Goal: Task Accomplishment & Management: Complete application form

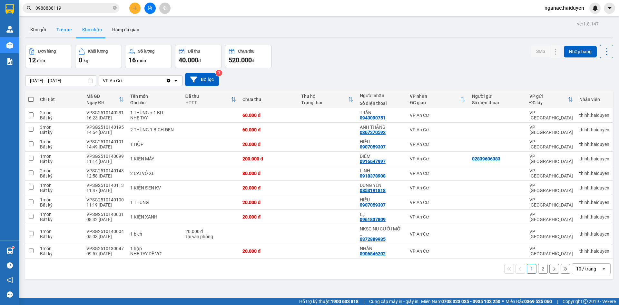
click at [61, 26] on button "Trên xe" at bounding box center [64, 29] width 26 height 15
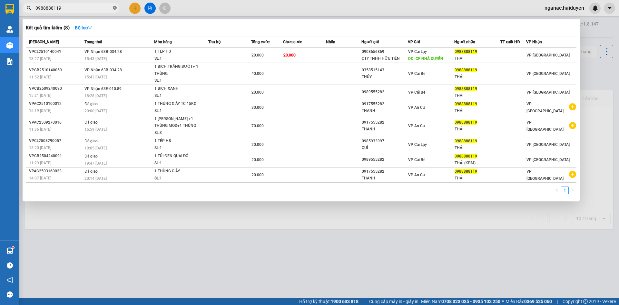
click at [113, 7] on icon "close-circle" at bounding box center [115, 8] width 4 height 4
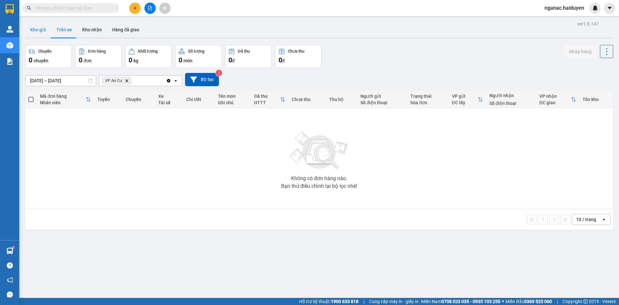
click at [40, 27] on button "Kho gửi" at bounding box center [38, 29] width 26 height 15
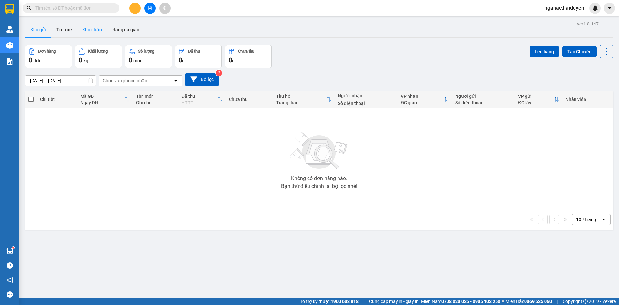
click at [89, 28] on button "Kho nhận" at bounding box center [92, 29] width 30 height 15
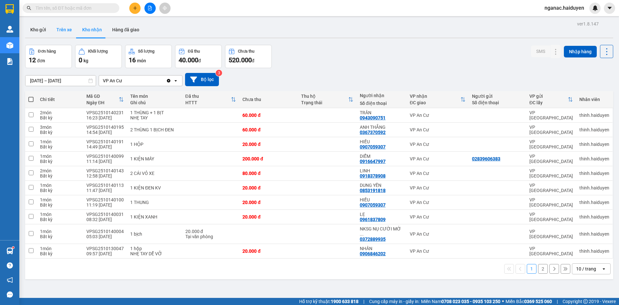
click at [53, 30] on button "Trên xe" at bounding box center [64, 29] width 26 height 15
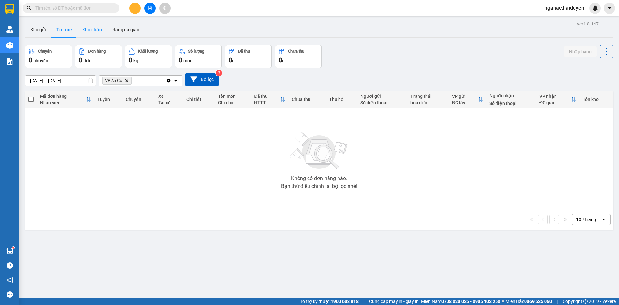
click at [90, 31] on button "Kho nhận" at bounding box center [92, 29] width 30 height 15
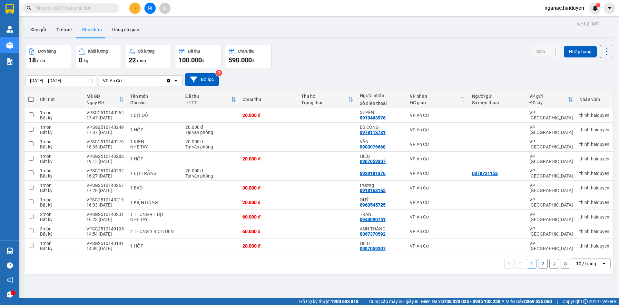
click at [68, 9] on input "text" at bounding box center [73, 8] width 76 height 7
click at [539, 261] on button "2" at bounding box center [543, 264] width 10 height 10
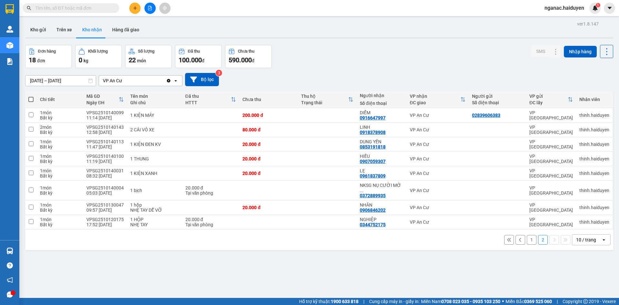
click at [527, 236] on button "1" at bounding box center [532, 240] width 10 height 10
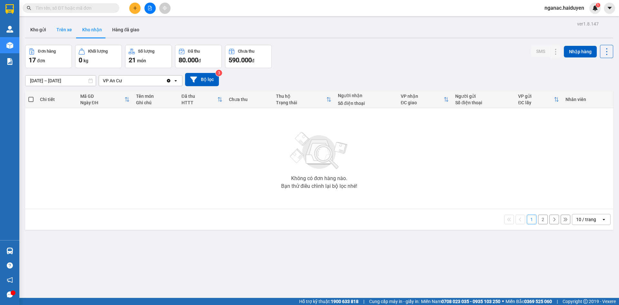
click at [60, 32] on button "Trên xe" at bounding box center [64, 29] width 26 height 15
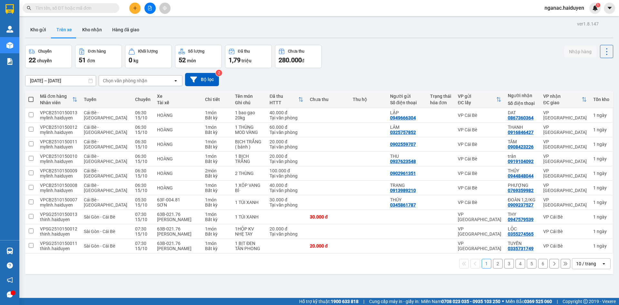
click at [122, 82] on div "Chọn văn phòng nhận" at bounding box center [125, 80] width 44 height 6
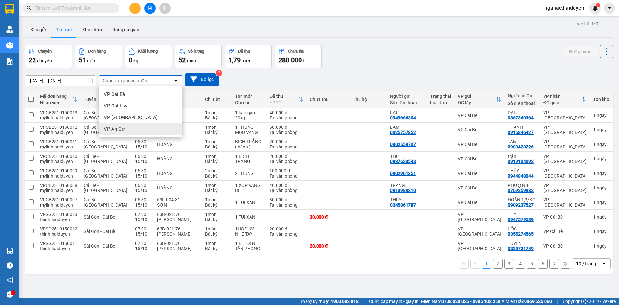
click at [115, 128] on span "VP An Cư" at bounding box center [114, 129] width 21 height 6
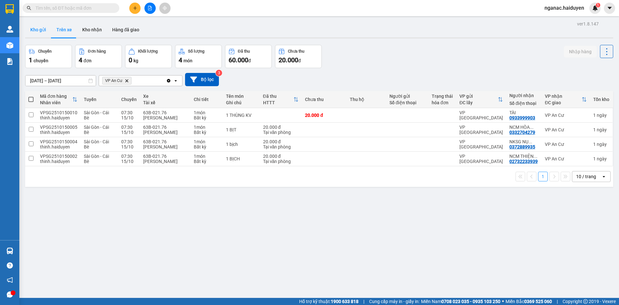
click at [39, 31] on button "Kho gửi" at bounding box center [38, 29] width 26 height 15
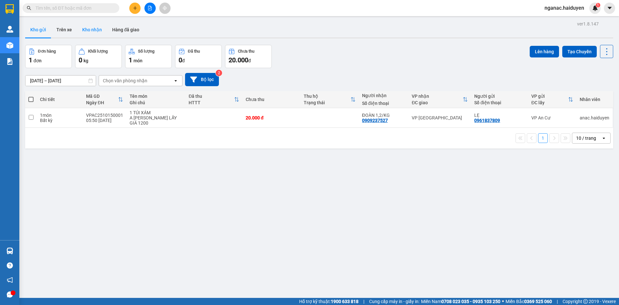
click at [97, 27] on button "Kho nhận" at bounding box center [92, 29] width 30 height 15
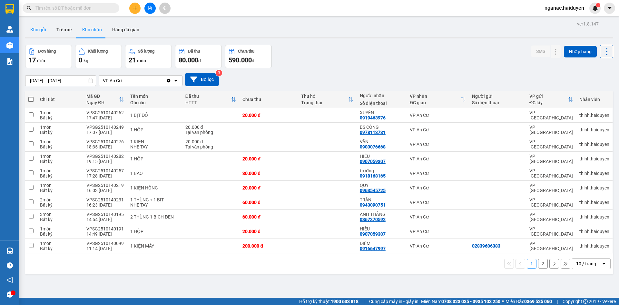
click at [36, 30] on button "Kho gửi" at bounding box center [38, 29] width 26 height 15
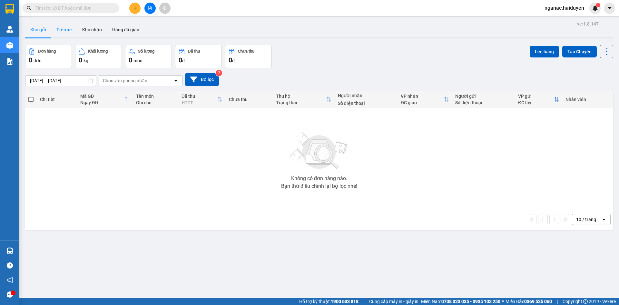
click at [63, 30] on button "Trên xe" at bounding box center [64, 29] width 26 height 15
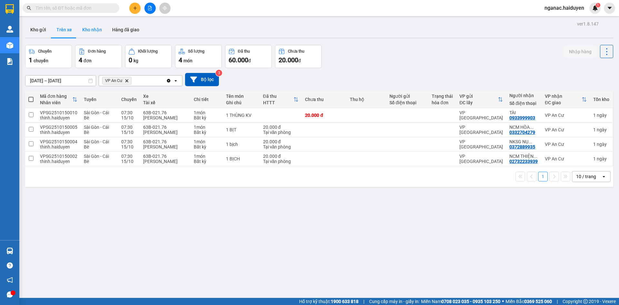
click at [90, 30] on button "Kho nhận" at bounding box center [92, 29] width 30 height 15
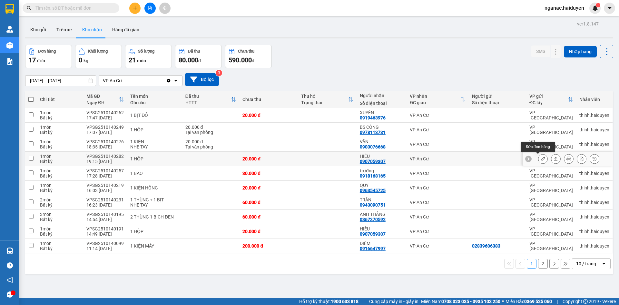
click at [541, 159] on icon at bounding box center [543, 158] width 5 height 5
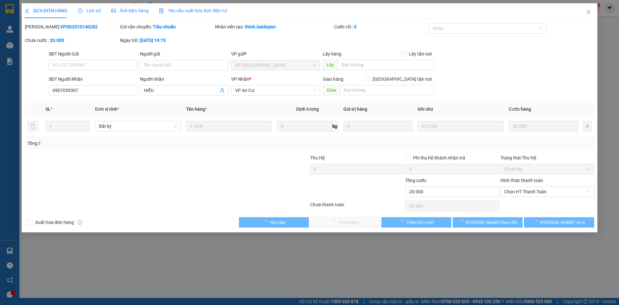
type input "0907059307"
type input "HIẾU"
type input "0"
type input "20.000"
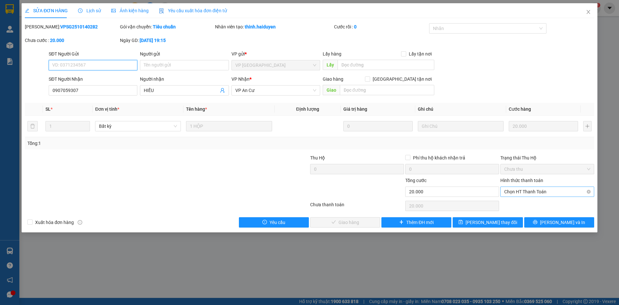
click at [541, 192] on span "Chọn HT Thanh Toán" at bounding box center [547, 192] width 86 height 10
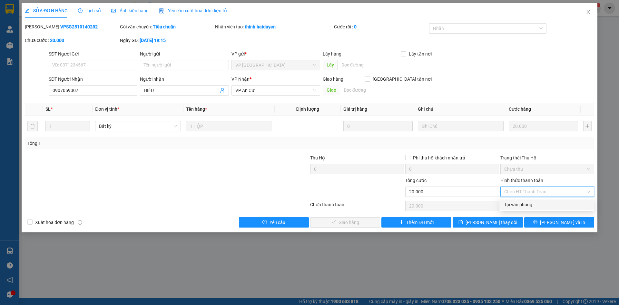
click at [533, 204] on div "Tại văn phòng" at bounding box center [547, 204] width 86 height 7
type input "0"
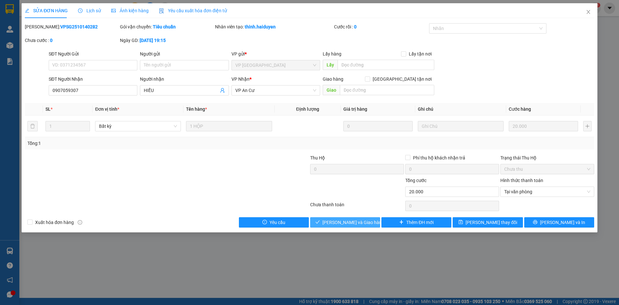
click at [336, 223] on span "Lưu và Giao hàng" at bounding box center [353, 222] width 62 height 7
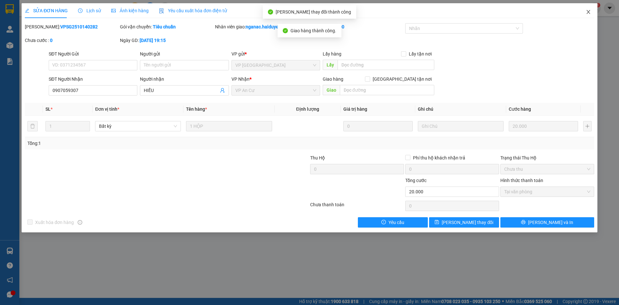
click at [590, 10] on icon "close" at bounding box center [588, 11] width 5 height 5
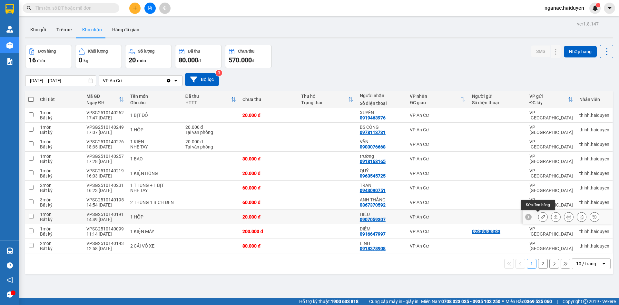
click at [541, 216] on icon at bounding box center [543, 216] width 5 height 5
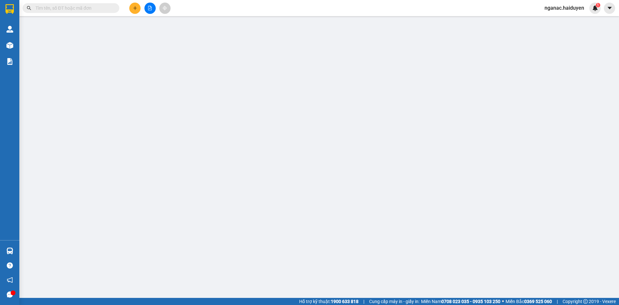
type input "0907059307"
type input "HIẾU"
type input "0"
type input "20.000"
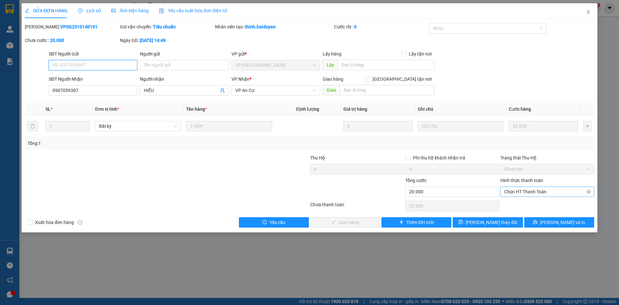
click at [525, 191] on span "Chọn HT Thanh Toán" at bounding box center [547, 192] width 86 height 10
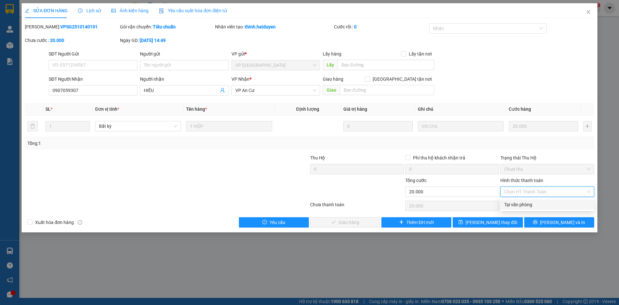
click at [524, 204] on div "Tại văn phòng" at bounding box center [547, 204] width 86 height 7
type input "0"
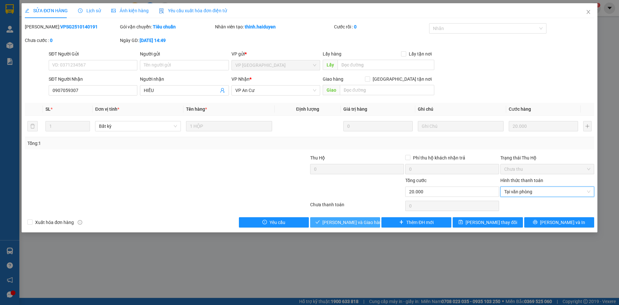
click at [354, 219] on span "Lưu và Giao hàng" at bounding box center [353, 222] width 62 height 7
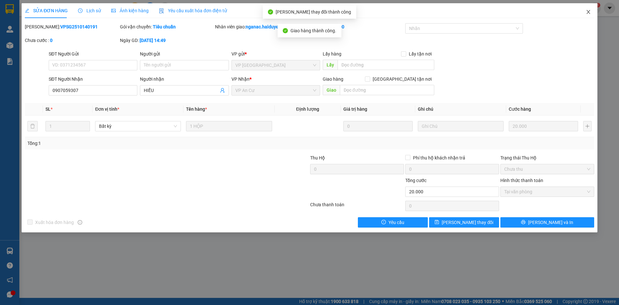
click at [589, 12] on icon "close" at bounding box center [588, 11] width 5 height 5
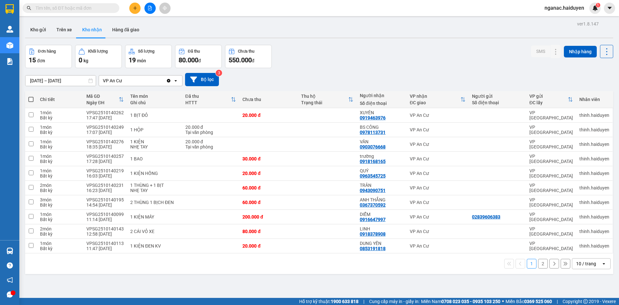
click at [538, 263] on button "2" at bounding box center [543, 264] width 10 height 10
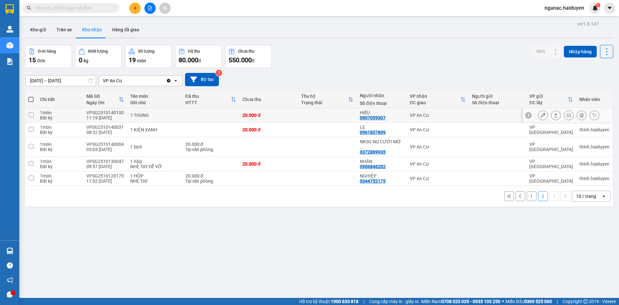
click at [541, 114] on icon at bounding box center [543, 115] width 5 height 5
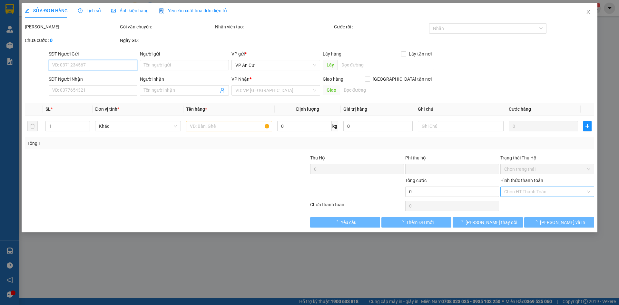
type input "0907059307"
type input "HIẾU"
type input "0"
type input "20.000"
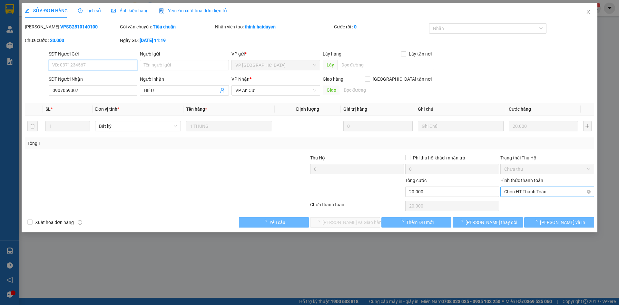
click at [525, 191] on span "Chọn HT Thanh Toán" at bounding box center [547, 192] width 86 height 10
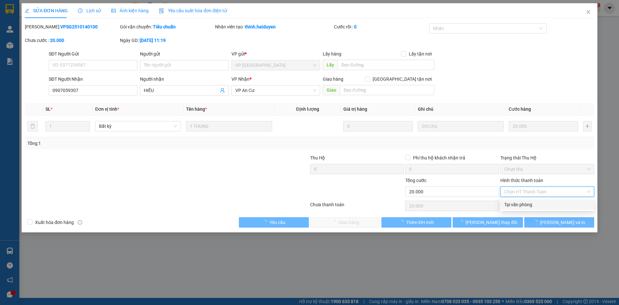
click at [523, 205] on div "Tại văn phòng" at bounding box center [547, 204] width 86 height 7
type input "0"
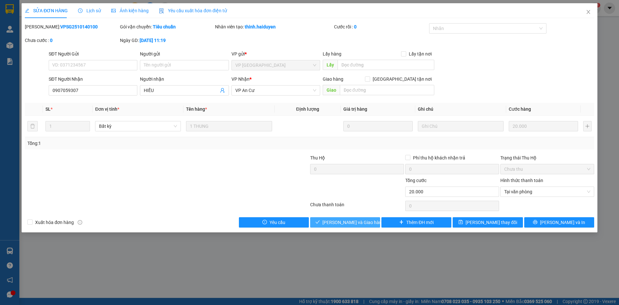
click at [341, 225] on span "Lưu và Giao hàng" at bounding box center [353, 222] width 62 height 7
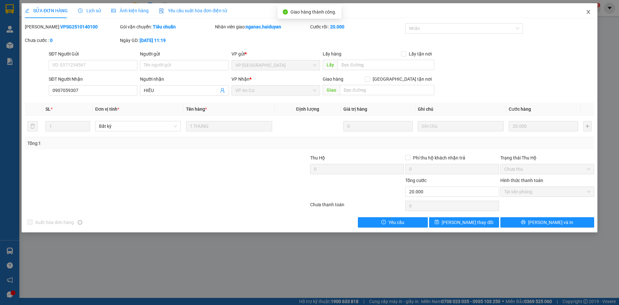
click at [588, 11] on icon "close" at bounding box center [588, 11] width 5 height 5
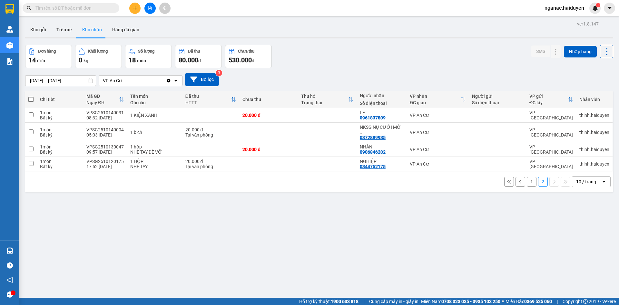
click at [527, 177] on button "1" at bounding box center [532, 182] width 10 height 10
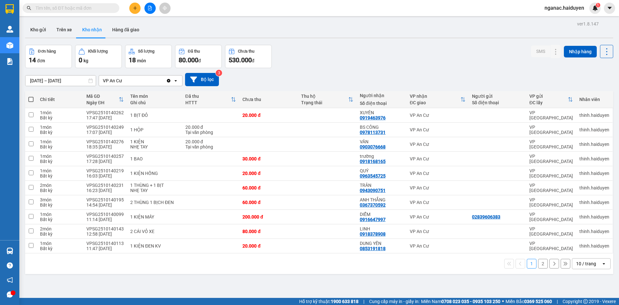
click at [538, 264] on button "2" at bounding box center [543, 264] width 10 height 10
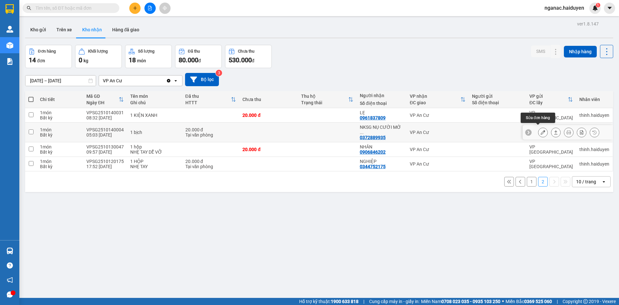
click at [541, 130] on icon at bounding box center [543, 132] width 5 height 5
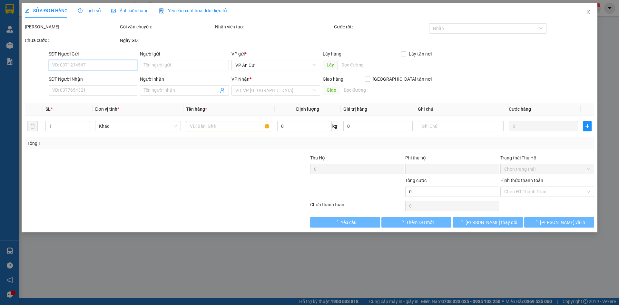
type input "0372889935"
type input "NKSG NỤ CƯỜI MỚI CN"
type input "0"
type input "20.000"
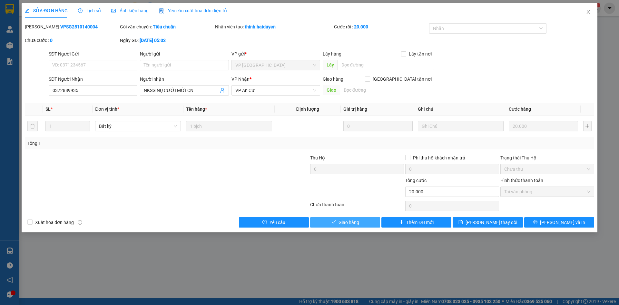
click at [344, 220] on span "Giao hàng" at bounding box center [349, 222] width 21 height 7
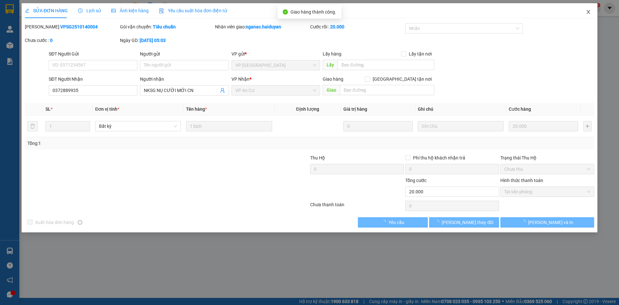
click at [587, 11] on icon "close" at bounding box center [588, 11] width 5 height 5
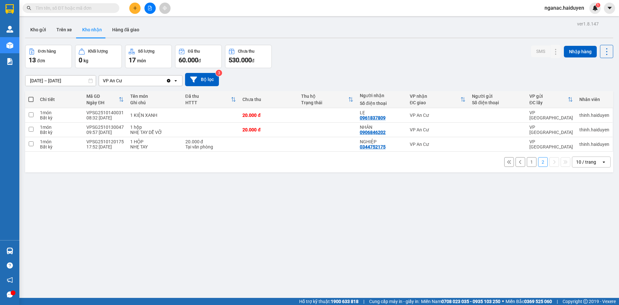
click at [527, 162] on button "1" at bounding box center [532, 162] width 10 height 10
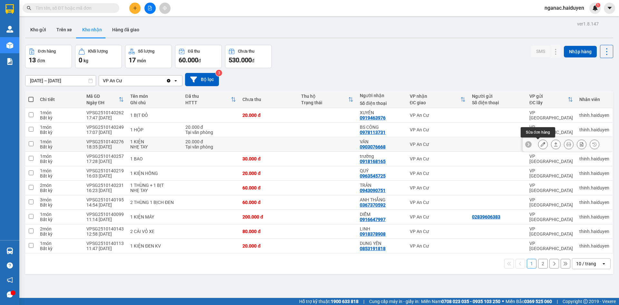
click at [538, 145] on button at bounding box center [542, 144] width 9 height 11
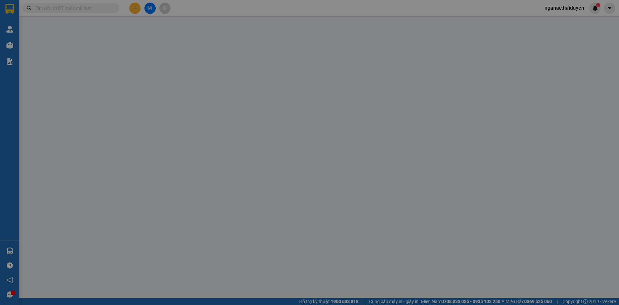
type input "0903076668"
type input "VÂN"
type input "0"
type input "20.000"
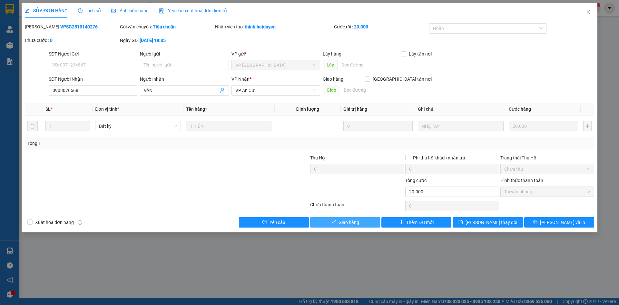
click at [350, 222] on span "Giao hàng" at bounding box center [349, 222] width 21 height 7
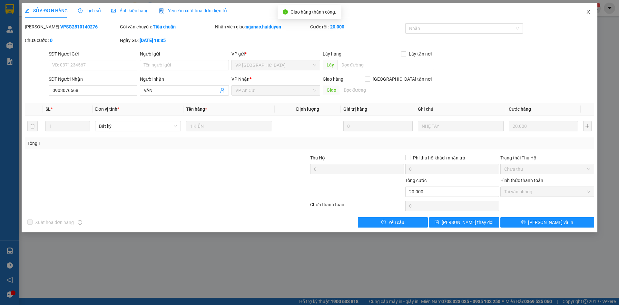
click at [590, 12] on icon "close" at bounding box center [588, 11] width 5 height 5
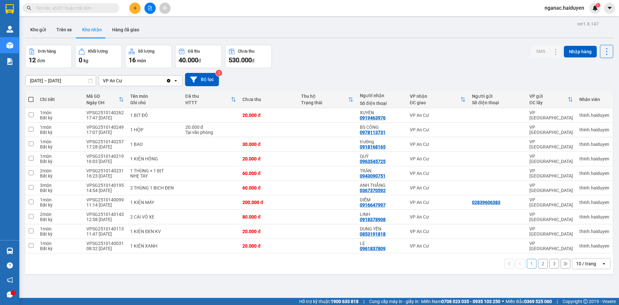
click at [543, 266] on div "1 2 10 / trang open" at bounding box center [319, 263] width 583 height 11
click at [539, 263] on button "2" at bounding box center [543, 264] width 10 height 10
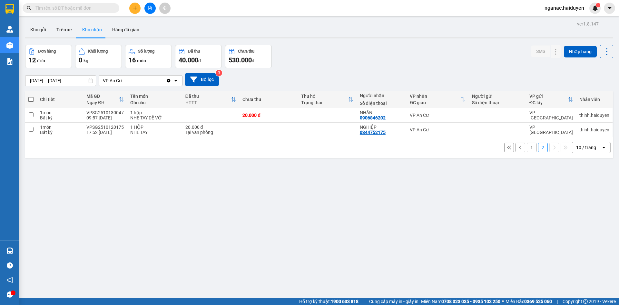
click at [527, 148] on button "1" at bounding box center [532, 148] width 10 height 10
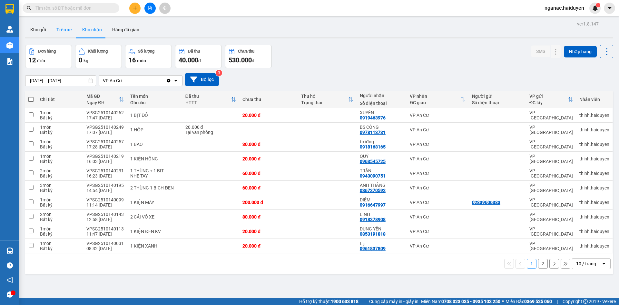
click at [62, 33] on button "Trên xe" at bounding box center [64, 29] width 26 height 15
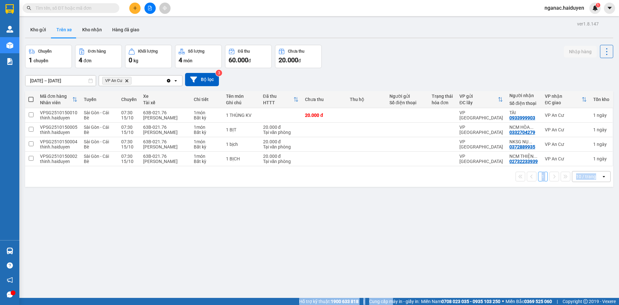
drag, startPoint x: 389, startPoint y: 296, endPoint x: 384, endPoint y: 305, distance: 10.6
click at [384, 304] on html "Kết quả tìm kiếm ( 0 ) Bộ lọc No Data nganac.haiduyen 1 Quản Lý Quản lý thu hộ …" at bounding box center [309, 152] width 619 height 305
click at [307, 254] on div "ver 1.8.147 Kho gửi Trên xe Kho nhận Hàng đã giao Chuyến 1 chuyến Đơn hàng 4 đơ…" at bounding box center [319, 171] width 593 height 305
click at [298, 268] on div "ver 1.8.147 Kho gửi Trên xe Kho nhận Hàng đã giao Chuyến 1 chuyến Đơn hàng 4 đơ…" at bounding box center [319, 171] width 593 height 305
click at [86, 29] on button "Kho nhận" at bounding box center [92, 29] width 30 height 15
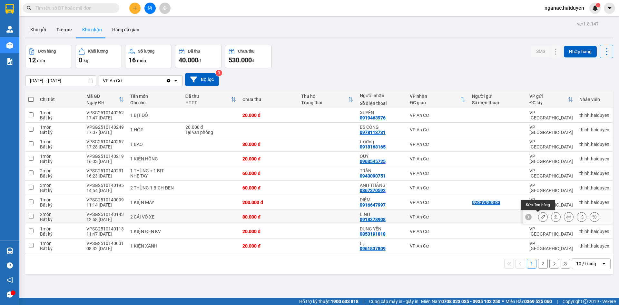
click at [541, 219] on icon at bounding box center [543, 216] width 5 height 5
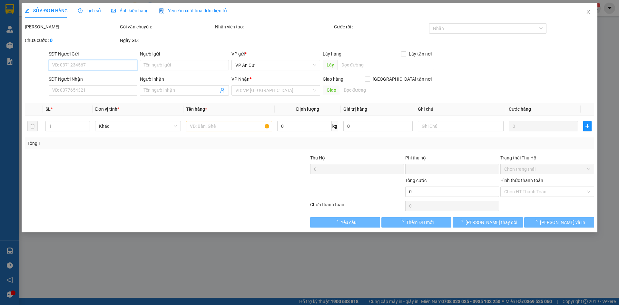
type input "0918378908"
type input "LINH"
type input "0"
type input "80.000"
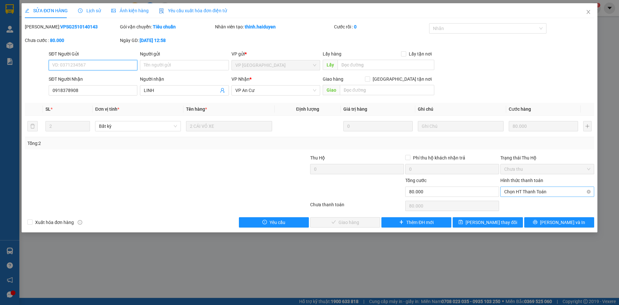
click at [516, 193] on span "Chọn HT Thanh Toán" at bounding box center [547, 192] width 86 height 10
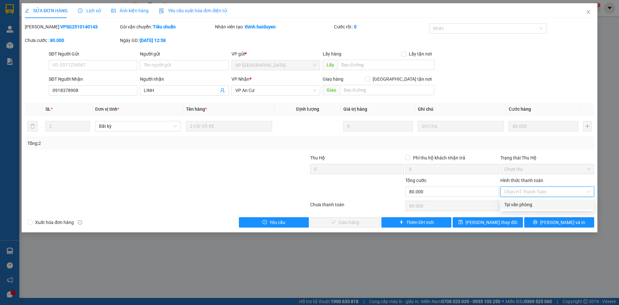
click at [513, 204] on div "Tại văn phòng" at bounding box center [547, 204] width 86 height 7
type input "0"
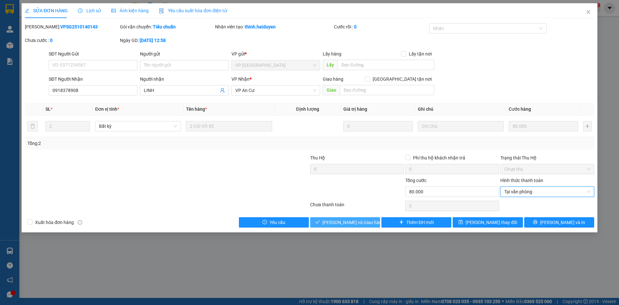
click at [345, 220] on span "Lưu và Giao hàng" at bounding box center [353, 222] width 62 height 7
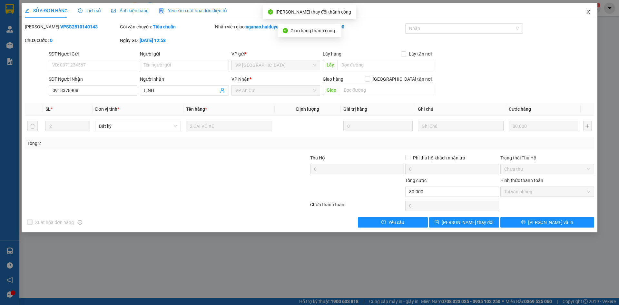
click at [587, 11] on icon "close" at bounding box center [588, 12] width 4 height 4
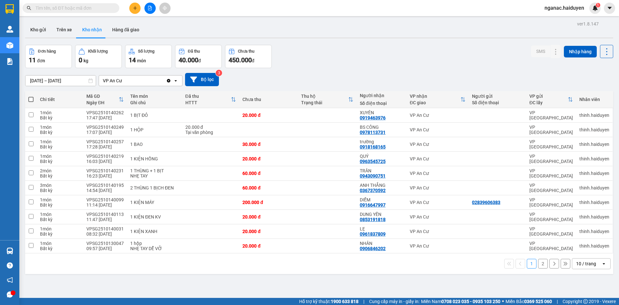
click at [244, 282] on div "ver 1.8.147 Kho gửi Trên xe Kho nhận Hàng đã giao Đơn hàng 11 đơn Khối lượng 0 …" at bounding box center [319, 171] width 593 height 305
click at [65, 32] on button "Trên xe" at bounding box center [64, 29] width 26 height 15
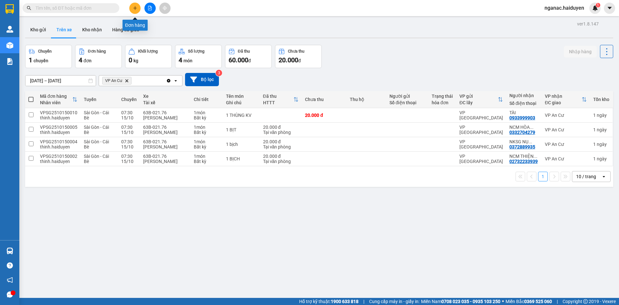
click at [134, 9] on icon "plus" at bounding box center [135, 8] width 5 height 5
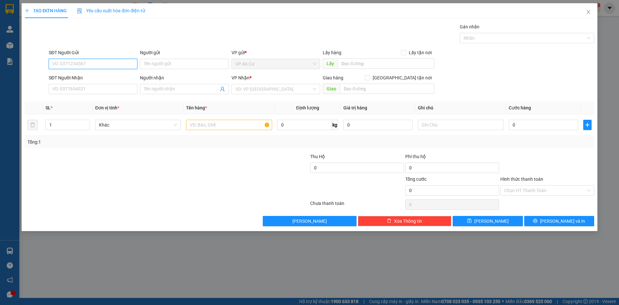
click at [75, 65] on input "SĐT Người Gửi" at bounding box center [93, 64] width 89 height 10
click at [91, 75] on div "0774197504 - CÔ MƯỜI" at bounding box center [93, 76] width 81 height 7
type input "0774197504"
type input "CÔ MƯỜI"
type input "0934111394"
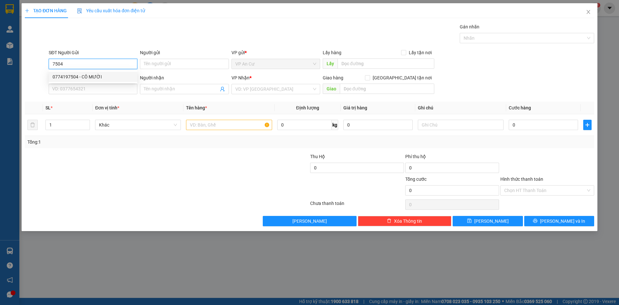
type input "TRINH"
type input "30.000"
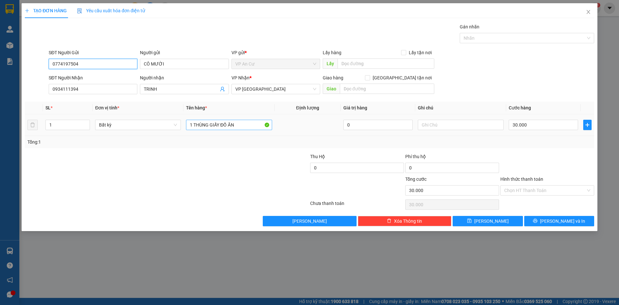
type input "0774197504"
click at [246, 123] on input "1 THÙNG GIẤY ĐỒ ĂN" at bounding box center [229, 125] width 86 height 10
type input "1 THÙNG GIẤY ĐỒ ĂN 28KG"
click at [534, 125] on input "30.000" at bounding box center [543, 125] width 69 height 10
type input "0"
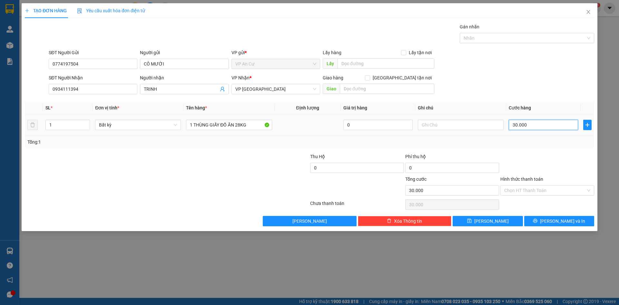
type input "0"
type input "6"
type input "06"
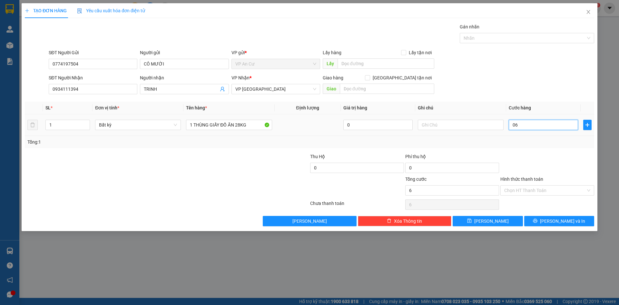
type input "60"
type input "060"
type input "600"
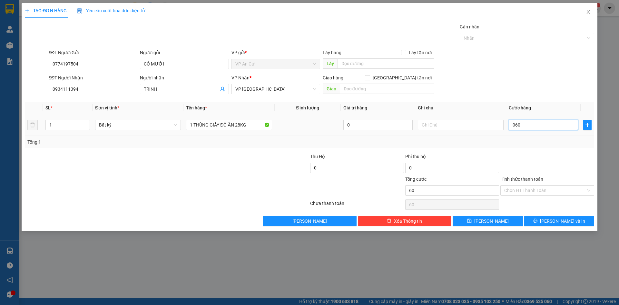
type input "0.600"
type input "6.000"
type input "06.000"
type input "60.000"
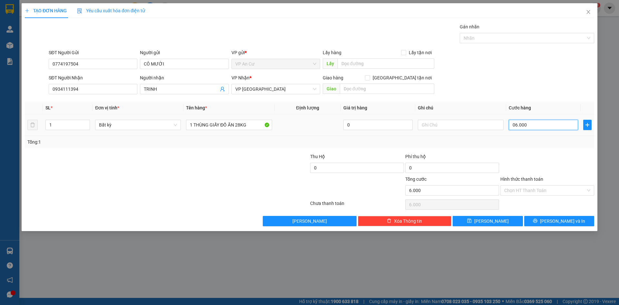
type input "60.000"
click at [543, 189] on input "Hình thức thanh toán" at bounding box center [545, 190] width 82 height 10
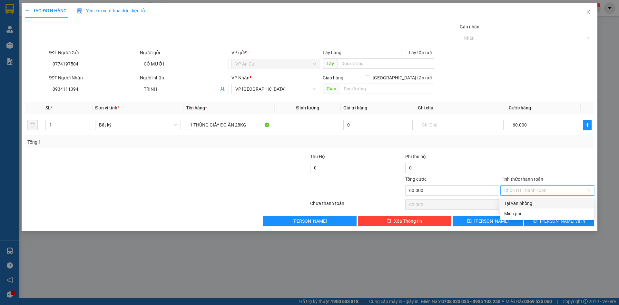
click at [541, 203] on div "Tại văn phòng" at bounding box center [547, 203] width 86 height 7
type input "0"
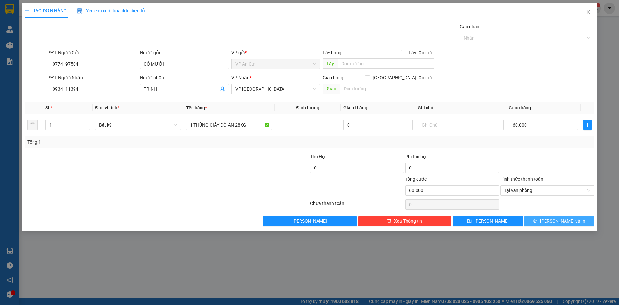
click at [537, 220] on icon "printer" at bounding box center [535, 221] width 4 height 4
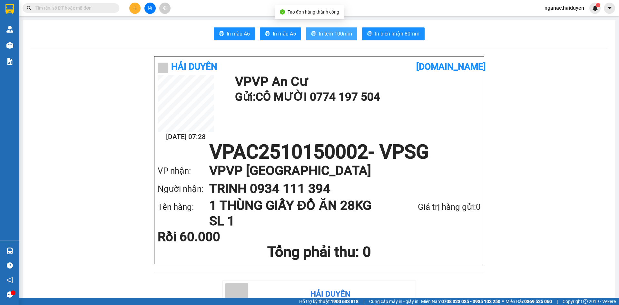
click at [325, 30] on span "In tem 100mm" at bounding box center [335, 34] width 33 height 8
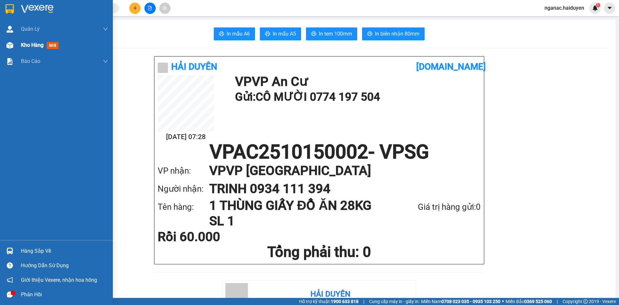
drag, startPoint x: 22, startPoint y: 44, endPoint x: 88, endPoint y: 48, distance: 65.9
click at [23, 44] on span "Kho hàng" at bounding box center [32, 45] width 23 height 6
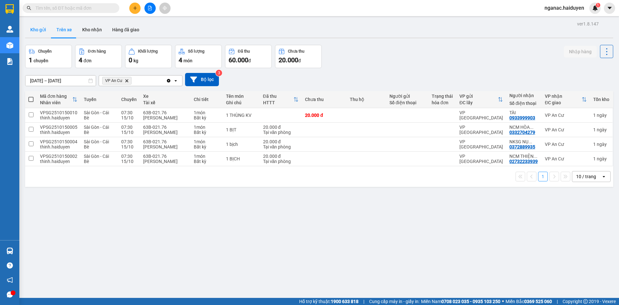
click at [30, 27] on button "Kho gửi" at bounding box center [38, 29] width 26 height 15
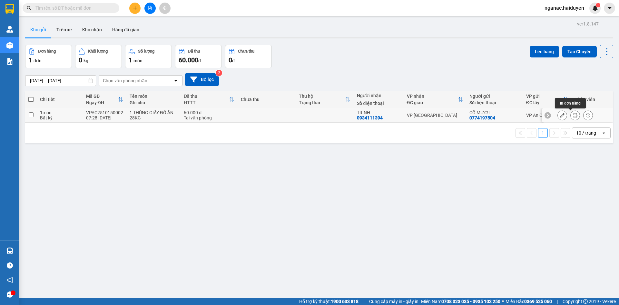
click at [571, 113] on button at bounding box center [575, 115] width 9 height 11
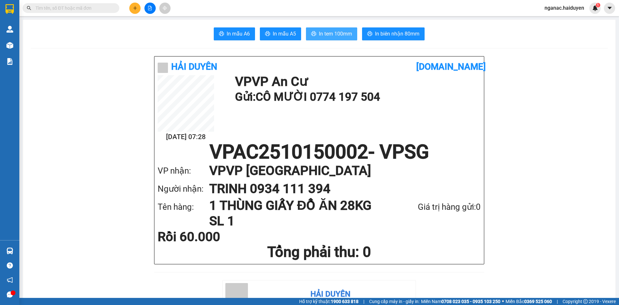
click at [332, 34] on span "In tem 100mm" at bounding box center [335, 34] width 33 height 8
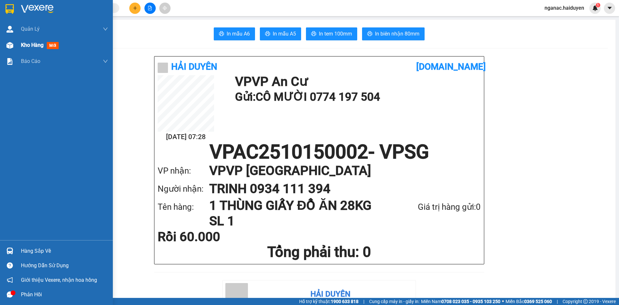
click at [28, 46] on span "Kho hàng" at bounding box center [32, 45] width 23 height 6
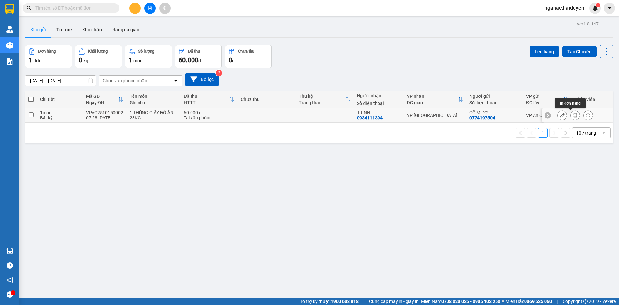
click at [571, 117] on button at bounding box center [575, 115] width 9 height 11
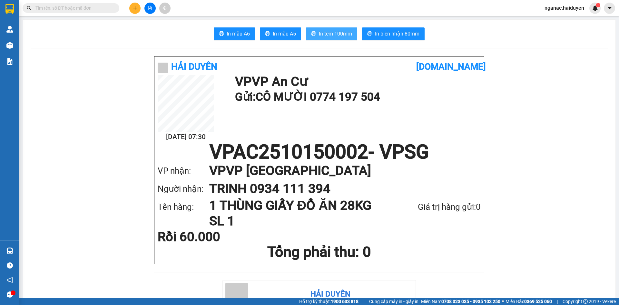
click at [334, 31] on span "In tem 100mm" at bounding box center [335, 34] width 33 height 8
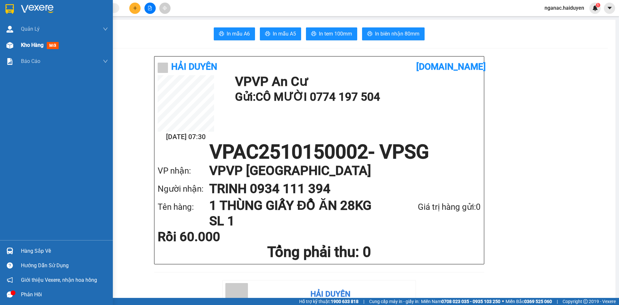
click at [19, 46] on div "Kho hàng mới" at bounding box center [56, 45] width 113 height 16
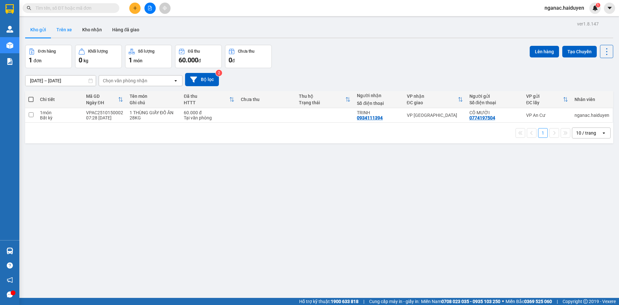
click at [60, 32] on button "Trên xe" at bounding box center [64, 29] width 26 height 15
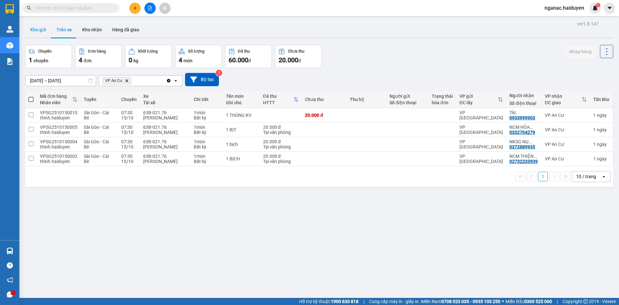
click at [35, 29] on button "Kho gửi" at bounding box center [38, 29] width 26 height 15
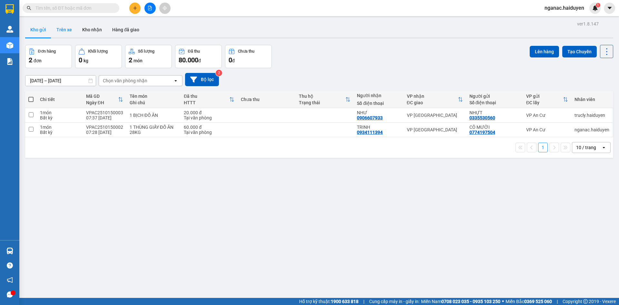
click at [68, 33] on button "Trên xe" at bounding box center [64, 29] width 26 height 15
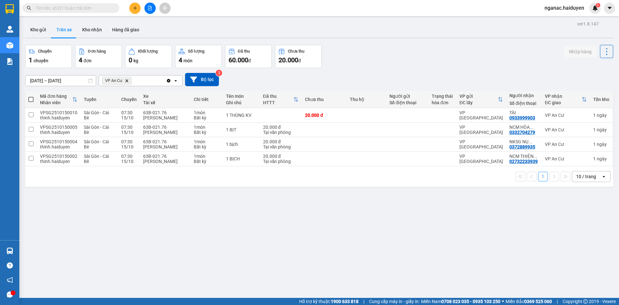
click at [359, 264] on div "ver 1.8.147 Kho gửi Trên xe Kho nhận Hàng đã giao Chuyến 1 chuyến Đơn hàng 4 đơ…" at bounding box center [319, 171] width 593 height 305
click at [512, 118] on div "0933999903" at bounding box center [522, 117] width 26 height 5
copy div "0933999903"
click at [417, 161] on td at bounding box center [407, 159] width 42 height 15
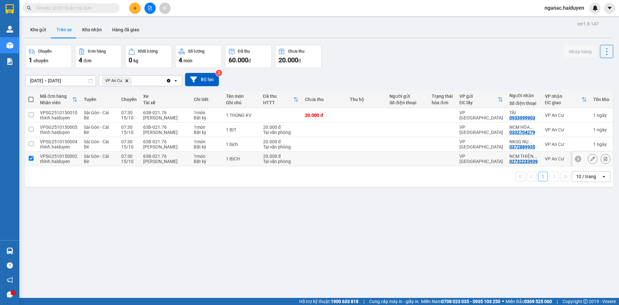
checkbox input "true"
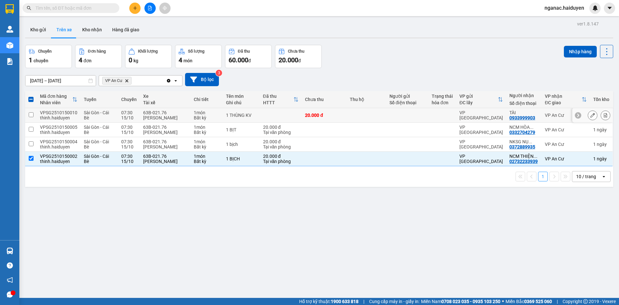
click at [509, 117] on div "0933999903" at bounding box center [522, 117] width 26 height 5
drag, startPoint x: 504, startPoint y: 117, endPoint x: 509, endPoint y: 117, distance: 5.2
click at [509, 117] on div "0933999903" at bounding box center [522, 117] width 26 height 5
copy div "0933999903"
click at [338, 269] on div "ver 1.8.147 Kho gửi Trên xe Kho nhận Hàng đã giao Chuyến 1 chuyến Đơn hàng 4 đơ…" at bounding box center [319, 171] width 593 height 305
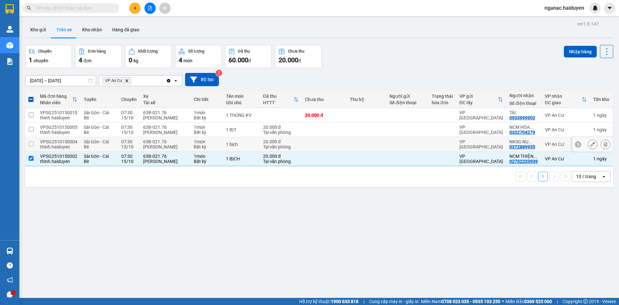
click at [135, 139] on td "07:30 15/10" at bounding box center [129, 144] width 22 height 15
checkbox input "true"
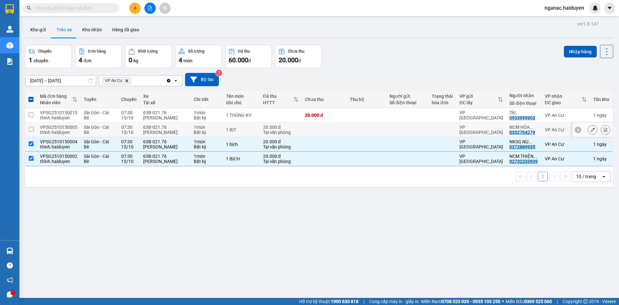
click at [137, 128] on td "07:30 15/10" at bounding box center [129, 130] width 22 height 15
checkbox input "true"
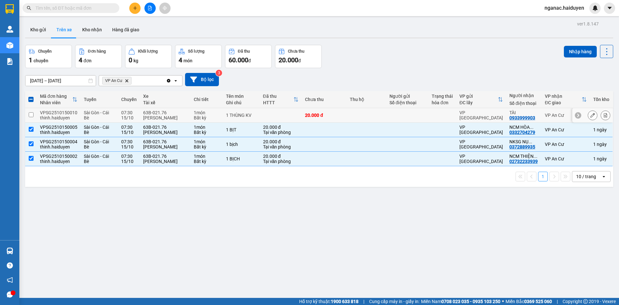
click at [140, 118] on td "63B-021.76 NGUYỄN DUY" at bounding box center [165, 115] width 51 height 15
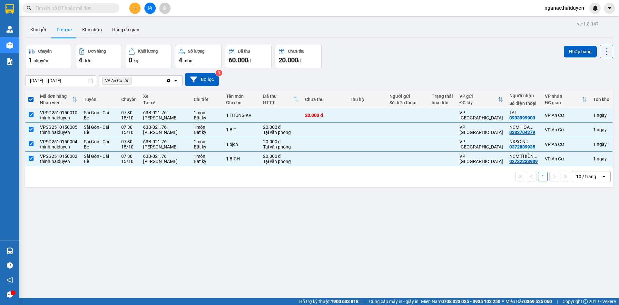
click at [29, 98] on span at bounding box center [30, 99] width 5 height 5
click at [31, 96] on input "checkbox" at bounding box center [31, 96] width 0 height 0
checkbox input "false"
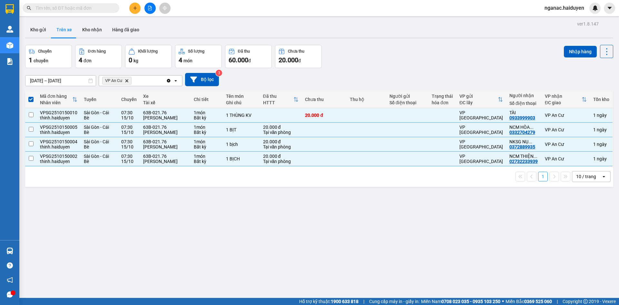
checkbox input "false"
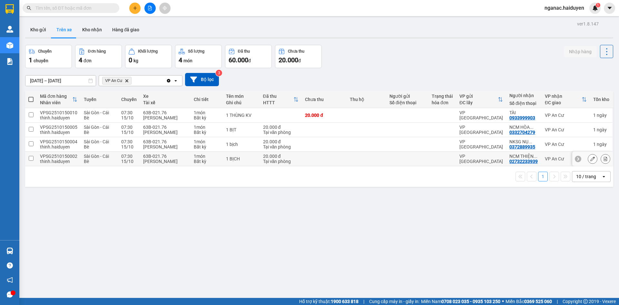
click at [95, 157] on span "Sài Gòn - Cái Bè" at bounding box center [96, 158] width 25 height 10
checkbox input "true"
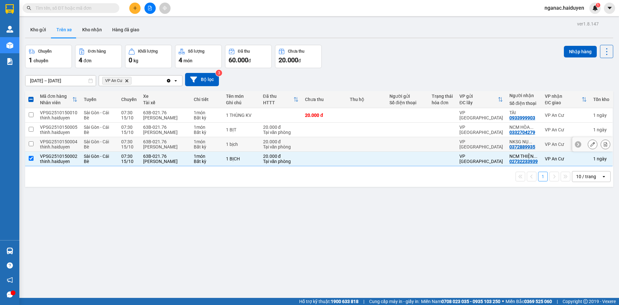
click at [98, 143] on span "Sài Gòn - Cái Bè" at bounding box center [96, 144] width 25 height 10
checkbox input "true"
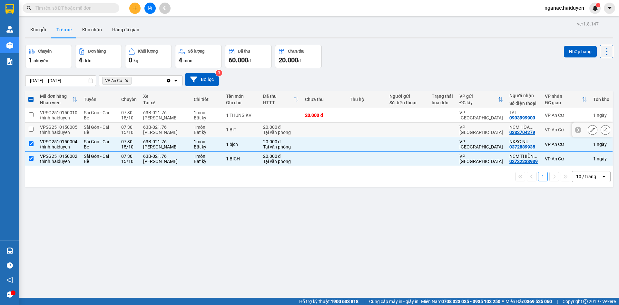
click at [103, 129] on span "Sài Gòn - Cái Bè" at bounding box center [96, 129] width 25 height 10
checkbox input "true"
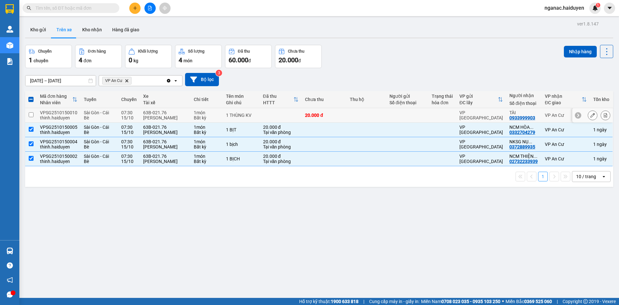
click at [109, 113] on div "Sài Gòn - Cái Bè" at bounding box center [99, 115] width 31 height 10
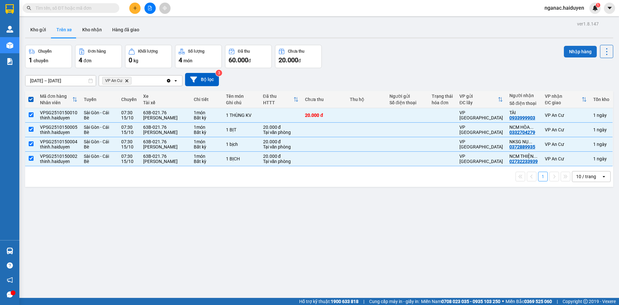
click at [573, 52] on button "Nhập hàng" at bounding box center [580, 52] width 33 height 12
checkbox input "false"
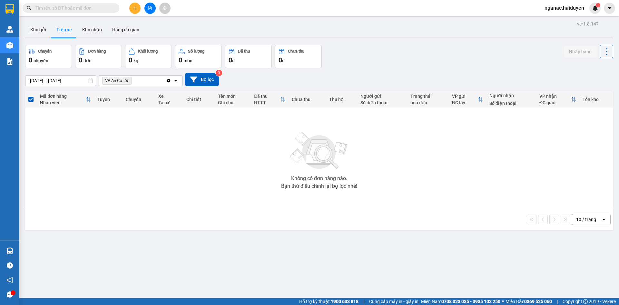
drag, startPoint x: 260, startPoint y: 260, endPoint x: 255, endPoint y: 259, distance: 4.6
click at [260, 260] on div "ver 1.8.147 Kho gửi Trên xe Kho nhận Hàng đã giao Chuyến 0 chuyến Đơn hàng 0 đơ…" at bounding box center [319, 171] width 593 height 305
click at [37, 29] on button "Kho gửi" at bounding box center [38, 29] width 26 height 15
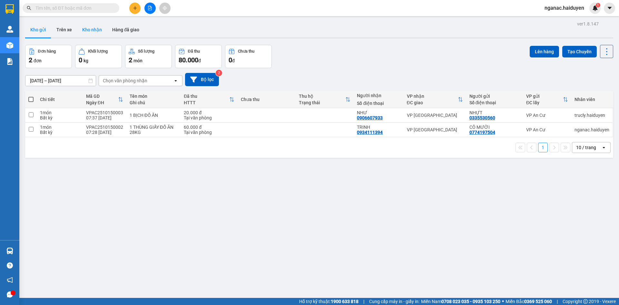
click at [94, 32] on button "Kho nhận" at bounding box center [92, 29] width 30 height 15
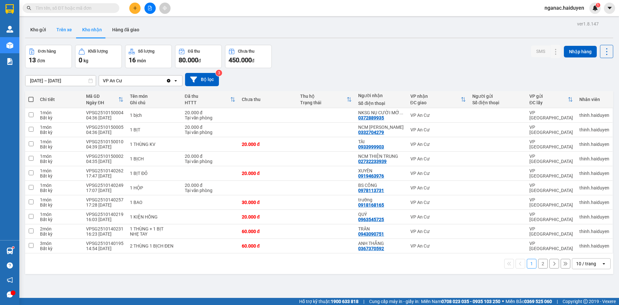
click at [68, 30] on button "Trên xe" at bounding box center [64, 29] width 26 height 15
